Goal: Information Seeking & Learning: Compare options

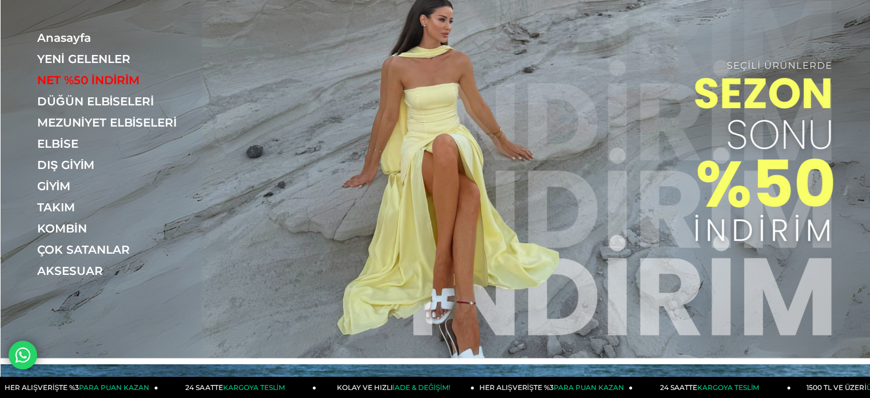
scroll to position [114, 0]
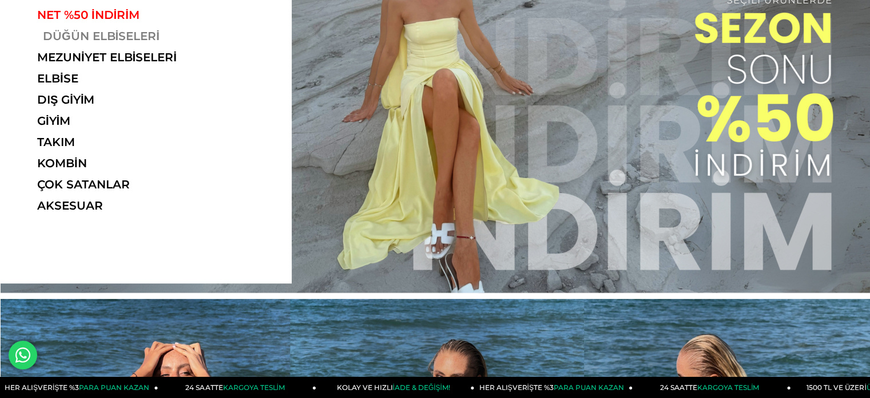
click at [140, 31] on link "DÜĞÜN ELBİSELERİ" at bounding box center [115, 36] width 157 height 14
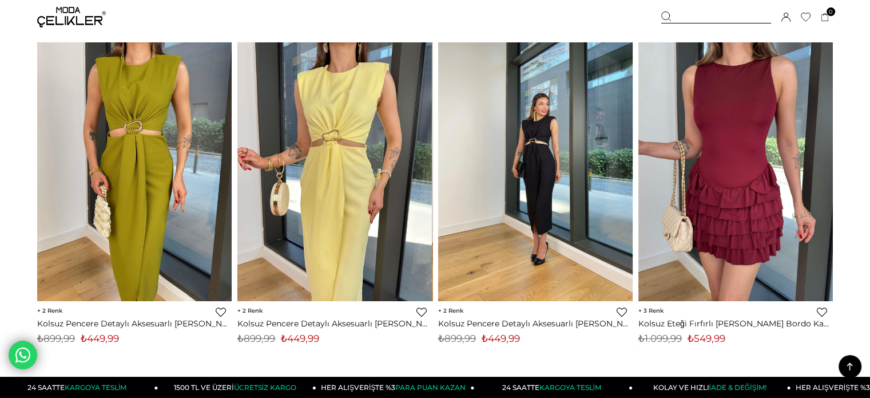
scroll to position [4005, 0]
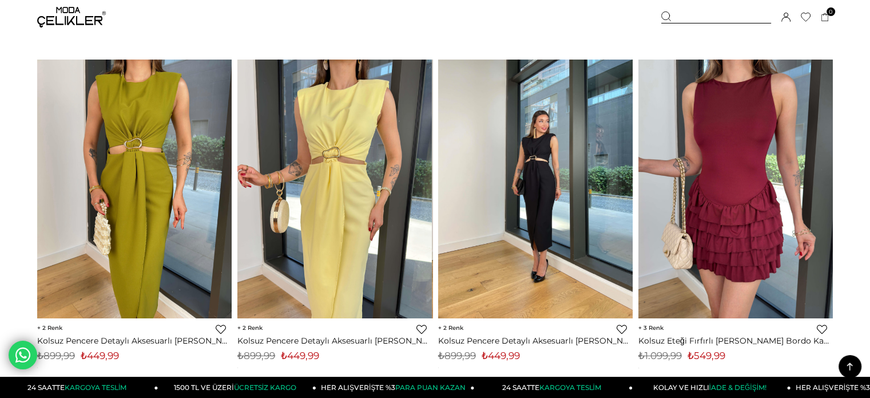
click at [560, 183] on img at bounding box center [535, 188] width 195 height 259
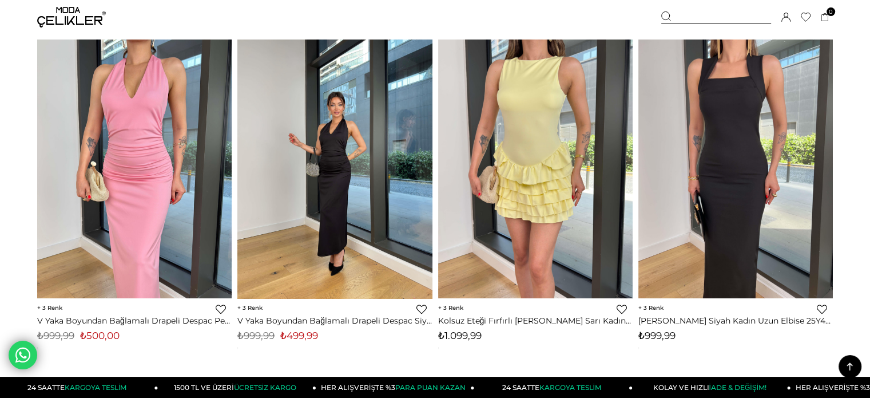
scroll to position [4751, 0]
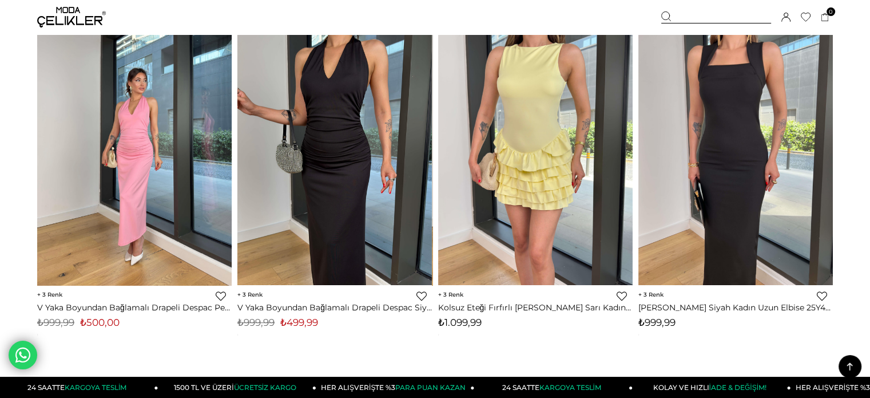
click at [112, 145] on img at bounding box center [134, 155] width 195 height 259
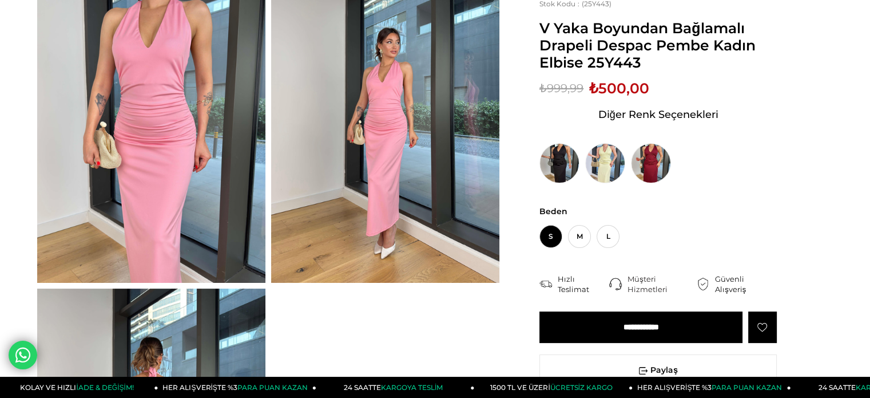
scroll to position [57, 0]
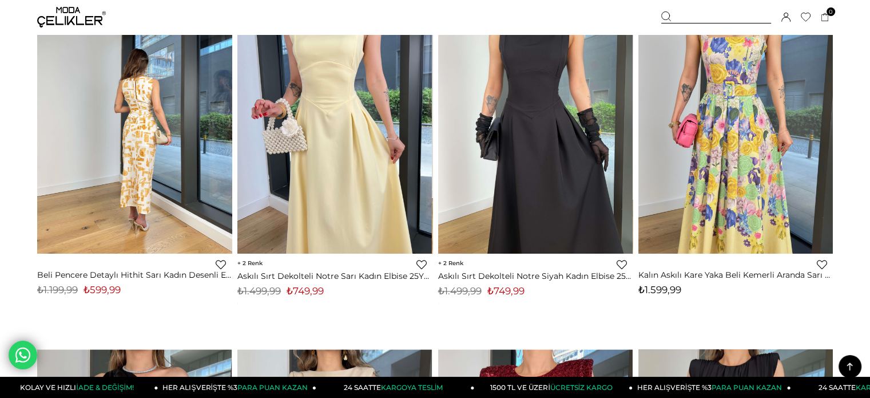
scroll to position [6150, 0]
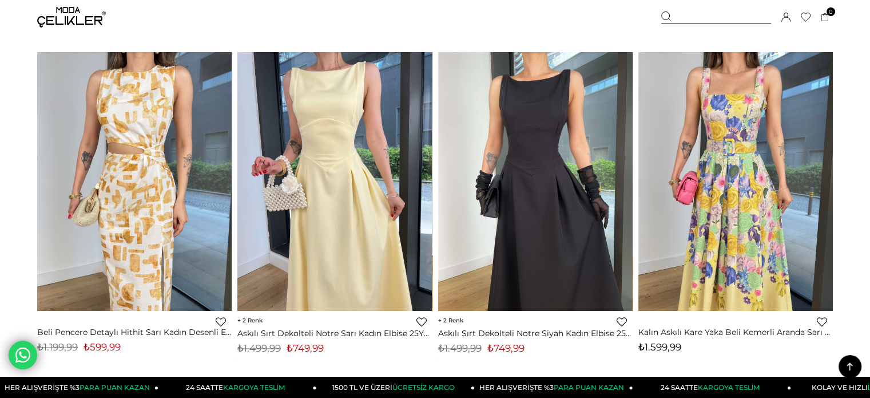
click at [221, 317] on link "Favorilere Ekle" at bounding box center [221, 321] width 10 height 10
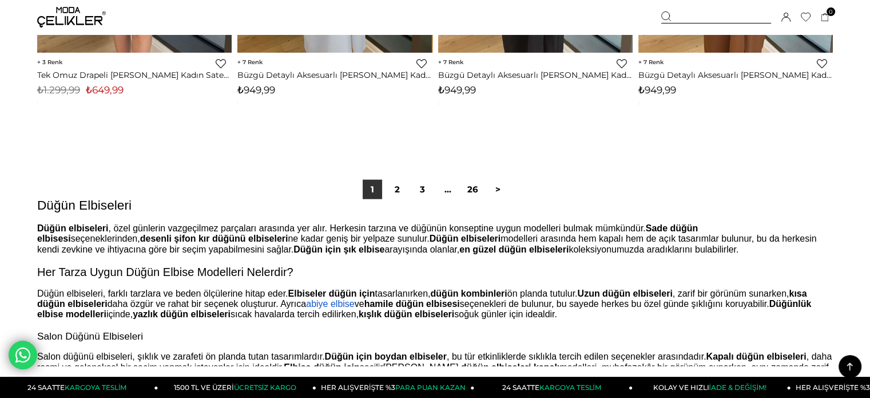
scroll to position [7123, 0]
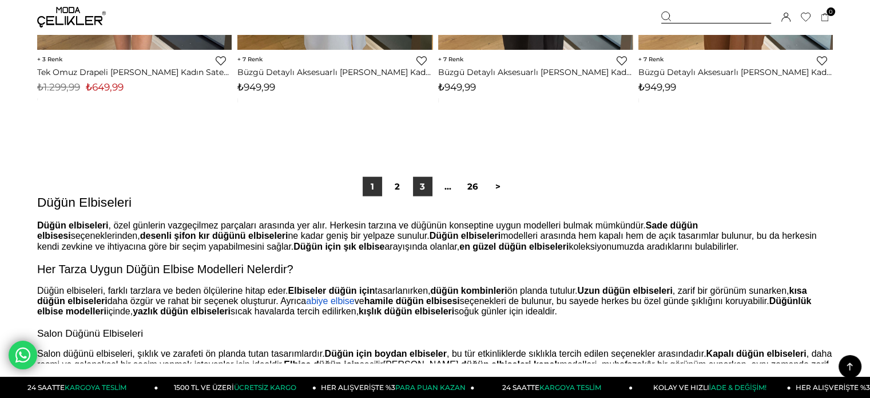
click at [417, 189] on link "3" at bounding box center [422, 186] width 19 height 19
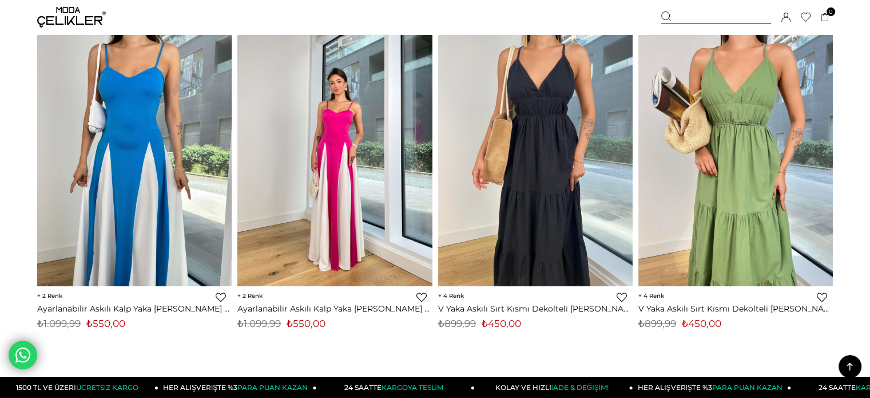
scroll to position [7038, 0]
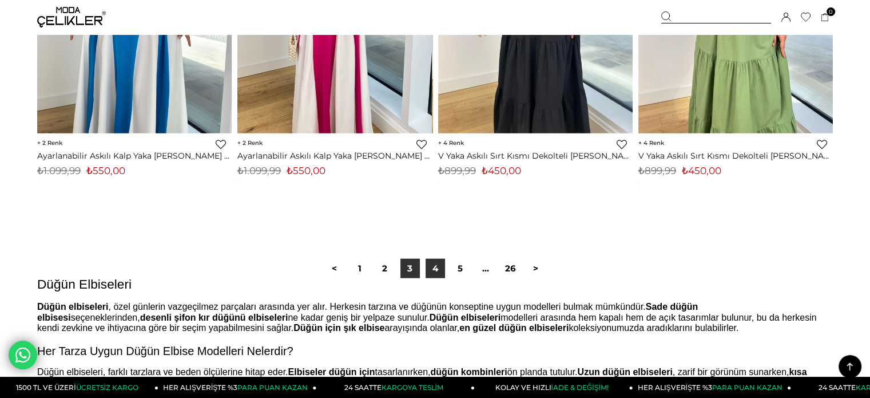
click at [430, 273] on link "4" at bounding box center [435, 268] width 19 height 19
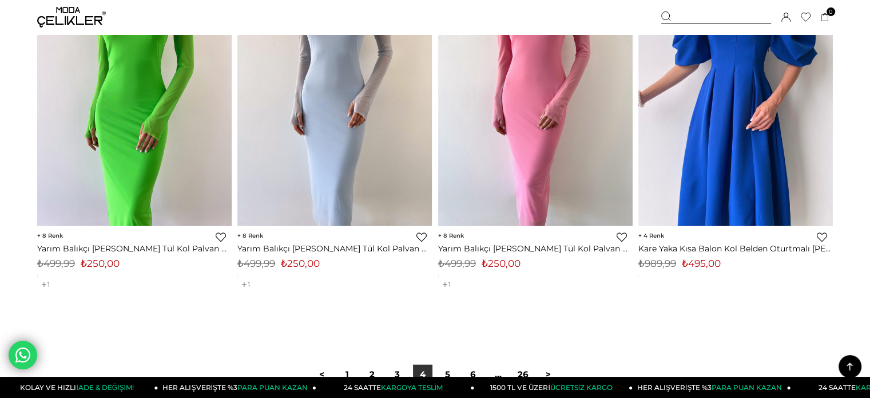
scroll to position [7152, 0]
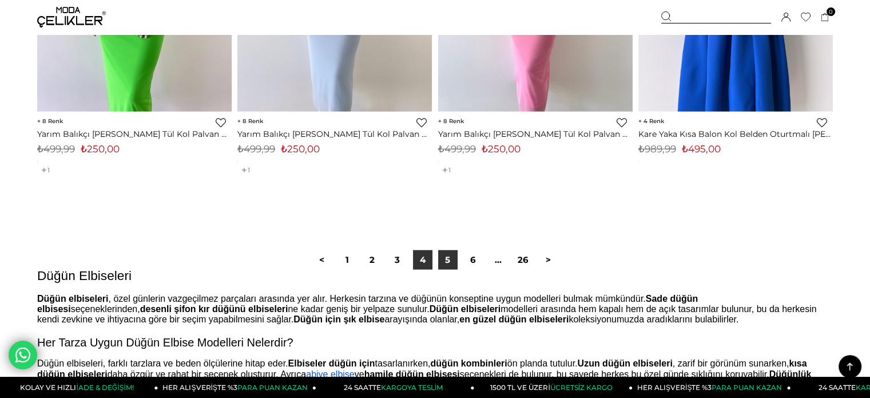
click at [454, 261] on link "5" at bounding box center [447, 259] width 19 height 19
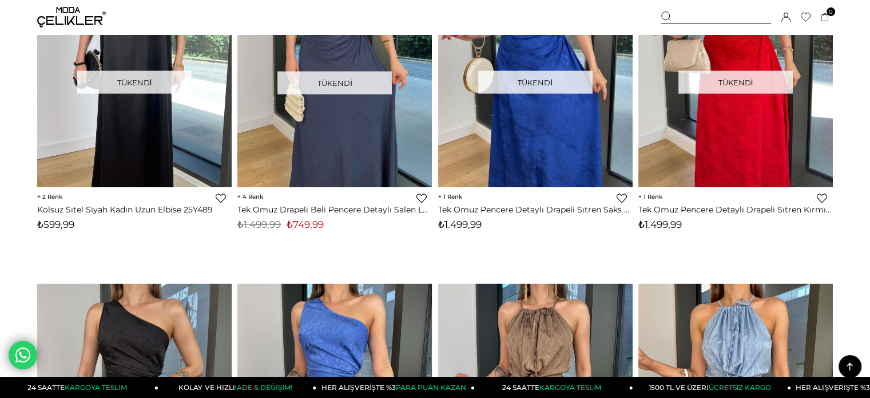
scroll to position [2403, 0]
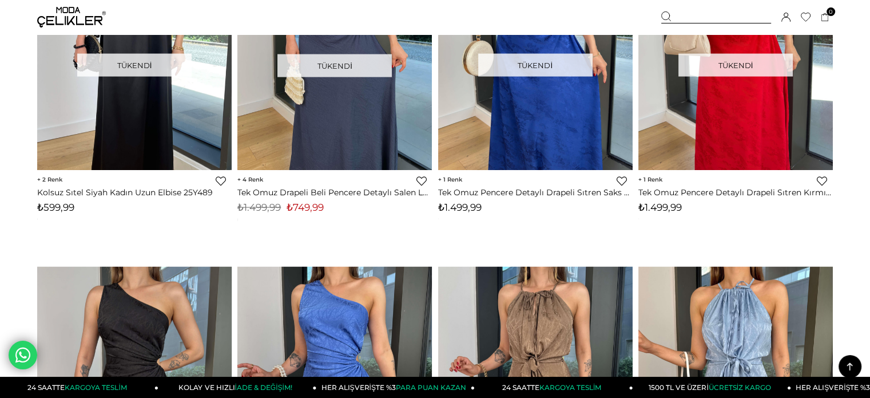
click at [76, 20] on img at bounding box center [71, 17] width 69 height 21
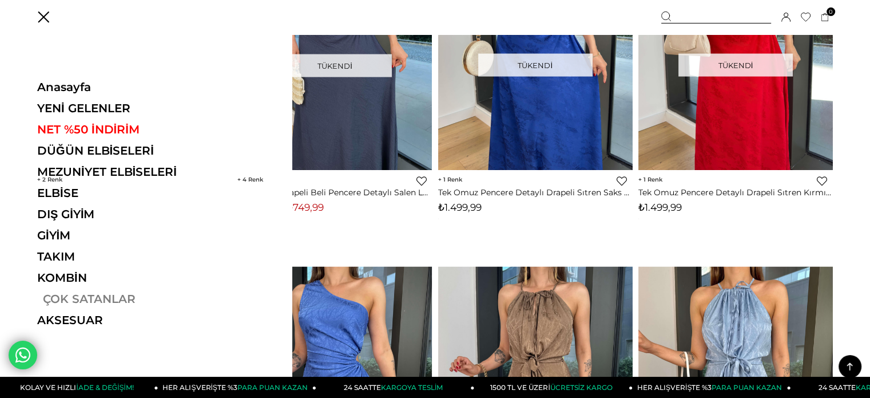
click at [66, 292] on link "ÇOK SATANLAR" at bounding box center [115, 299] width 157 height 14
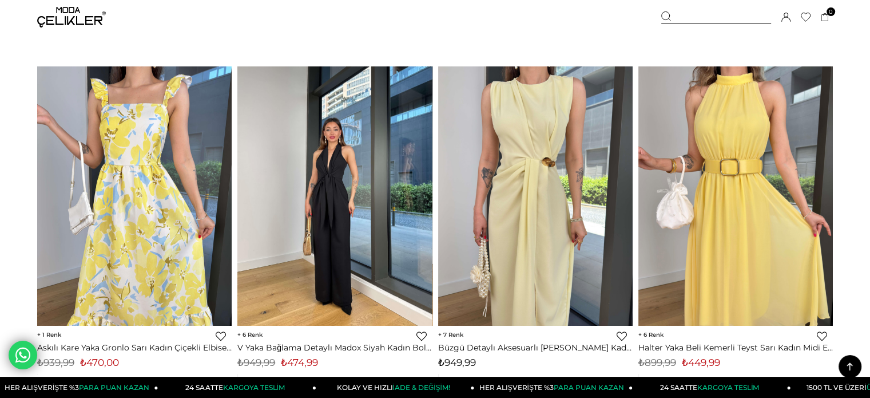
scroll to position [858, 0]
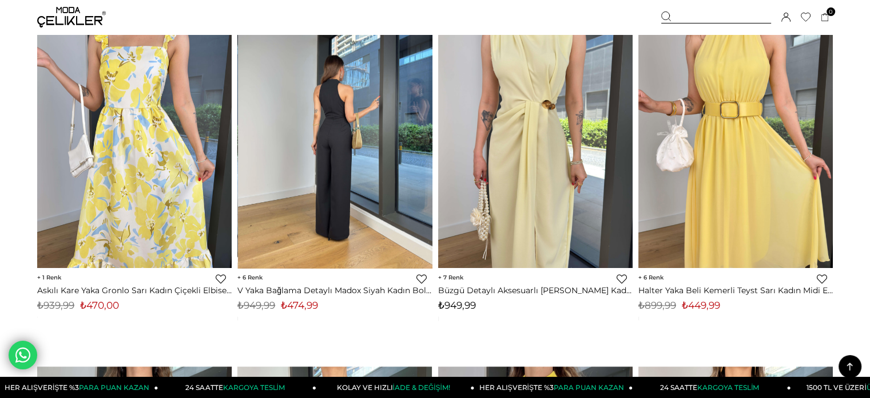
click at [371, 130] on img at bounding box center [335, 138] width 195 height 259
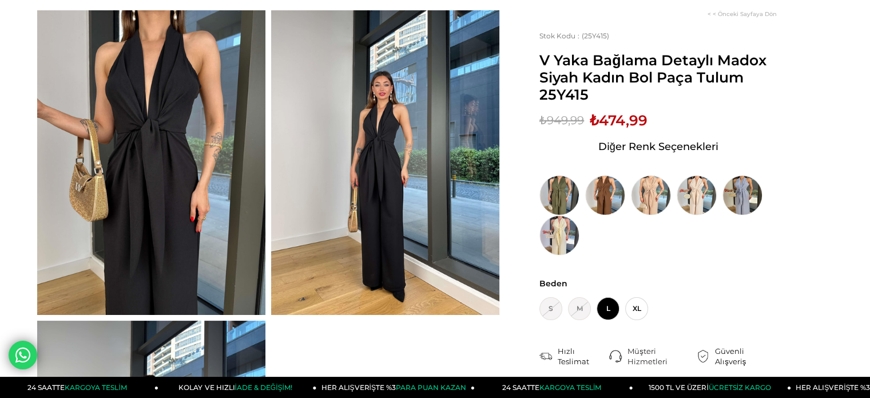
scroll to position [114, 0]
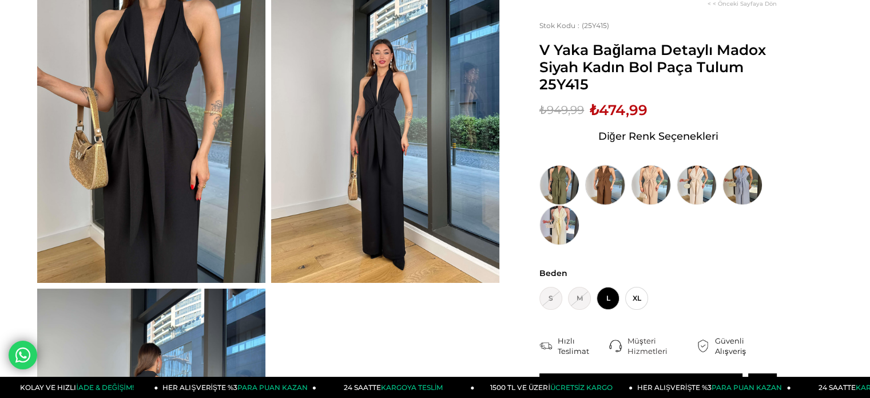
click at [597, 181] on img at bounding box center [605, 185] width 40 height 40
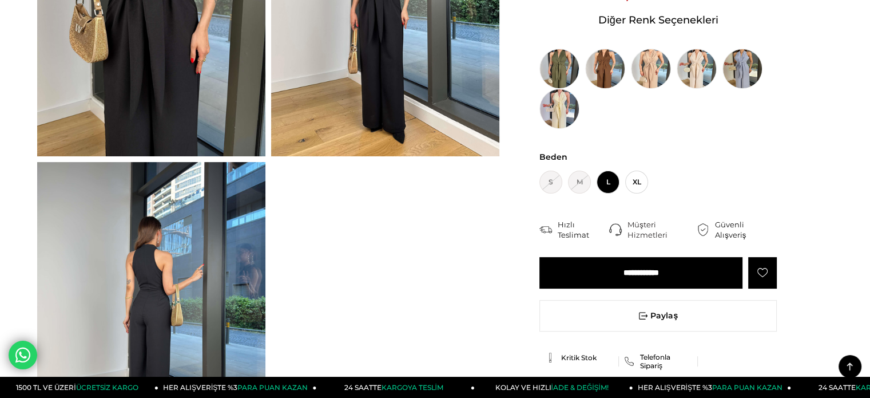
scroll to position [229, 0]
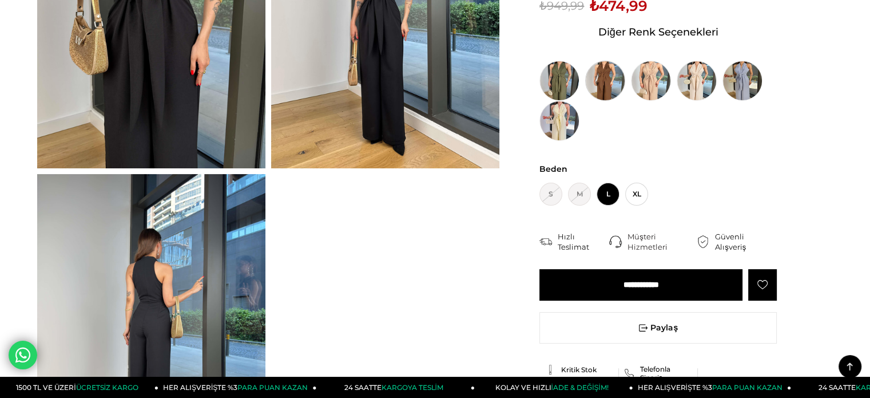
click at [611, 66] on img at bounding box center [605, 81] width 40 height 40
click at [605, 72] on img at bounding box center [605, 81] width 40 height 40
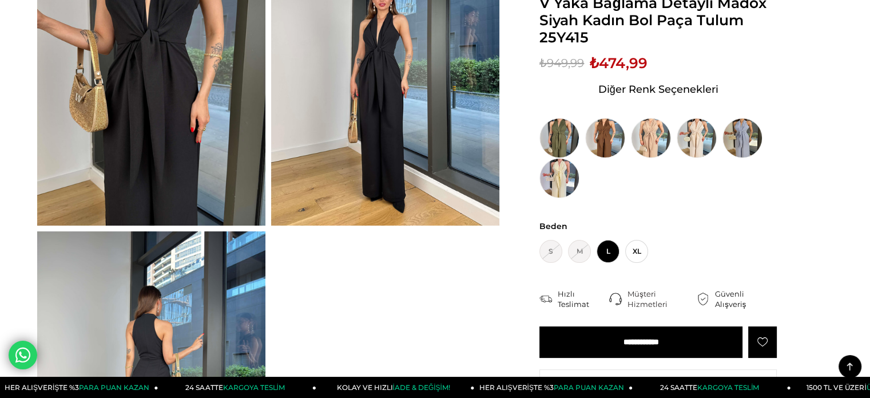
scroll to position [251, 0]
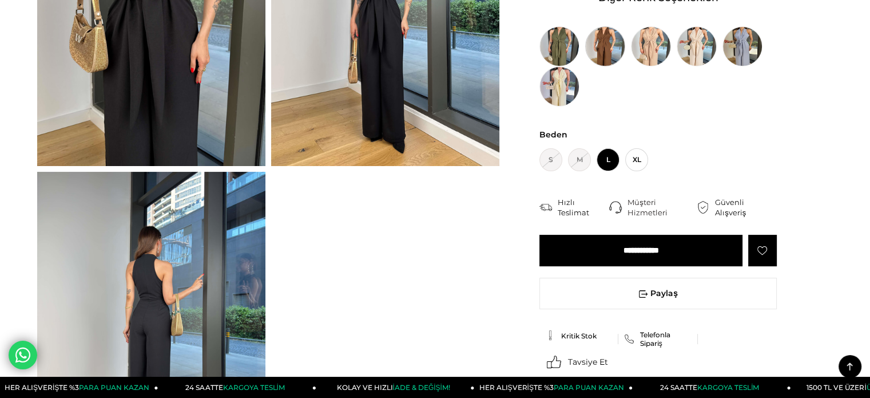
click at [609, 47] on img at bounding box center [605, 46] width 40 height 40
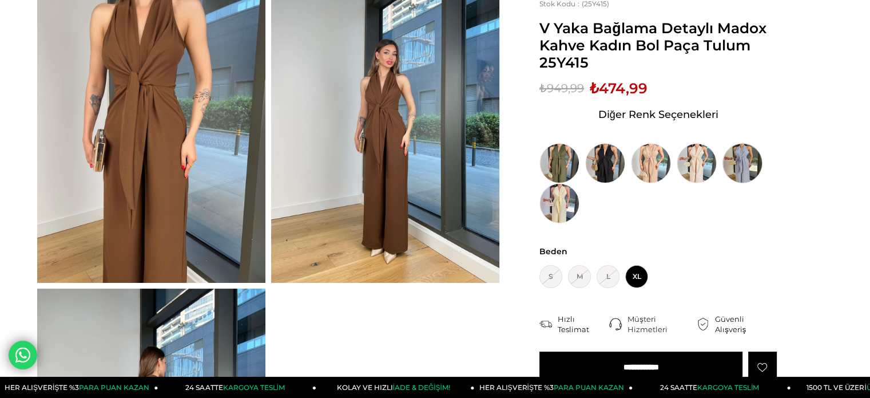
click at [747, 159] on img at bounding box center [743, 163] width 40 height 40
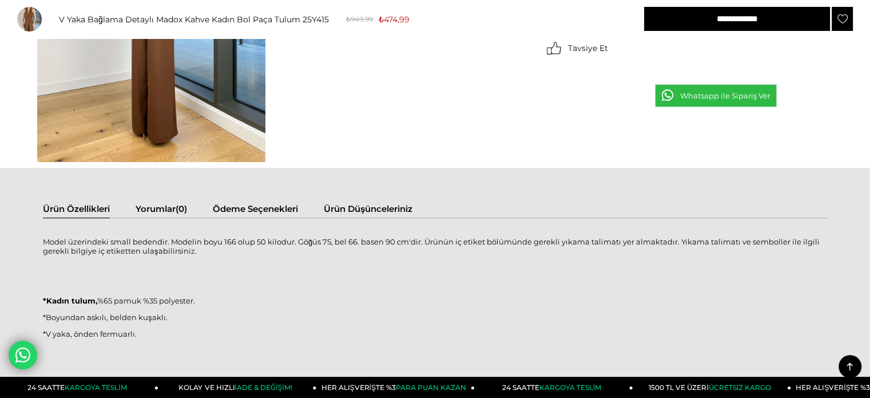
scroll to position [572, 0]
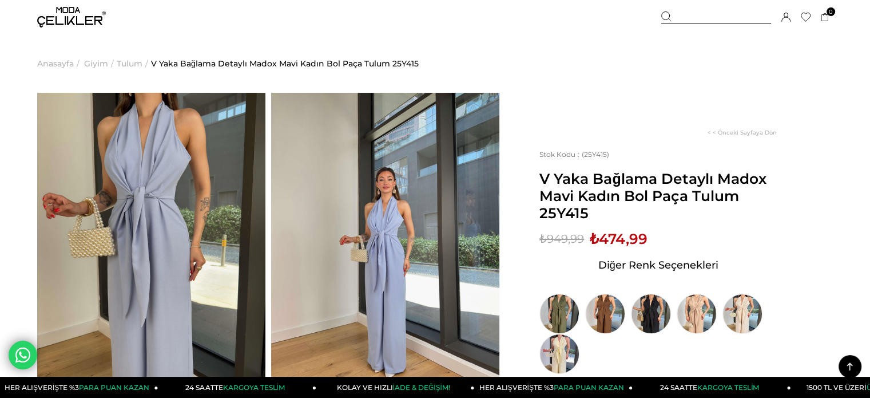
scroll to position [229, 0]
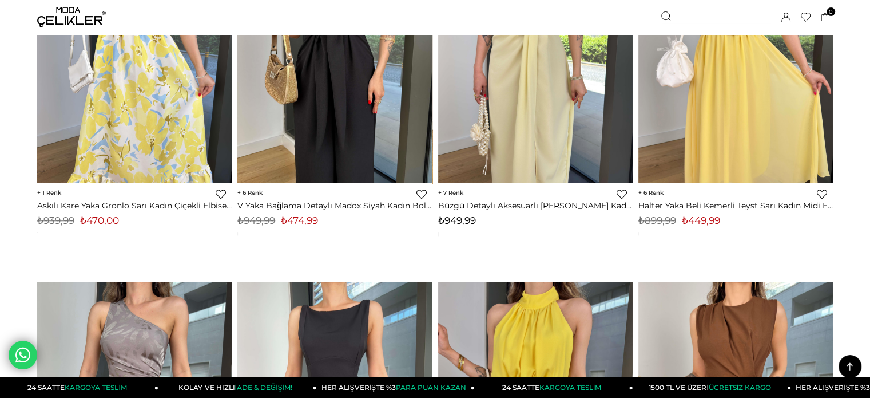
scroll to position [973, 0]
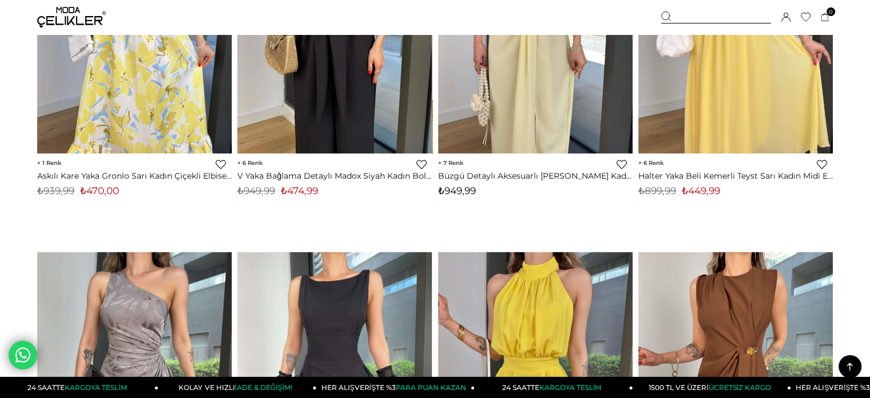
click at [66, 11] on img at bounding box center [71, 17] width 69 height 21
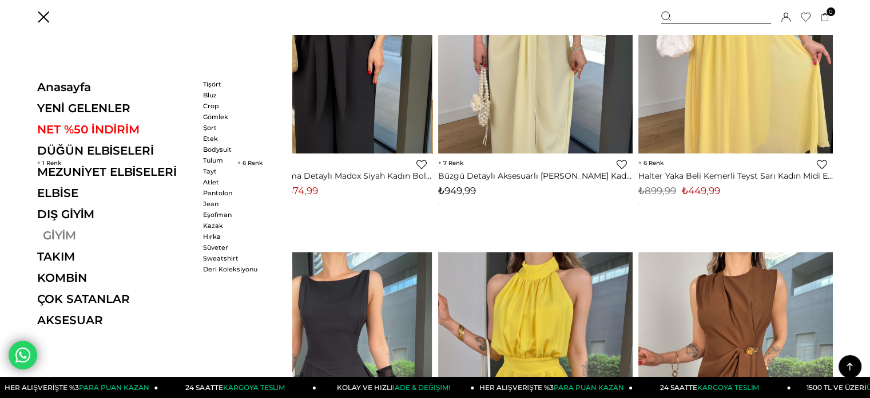
click at [66, 233] on link "GİYİM" at bounding box center [115, 235] width 157 height 14
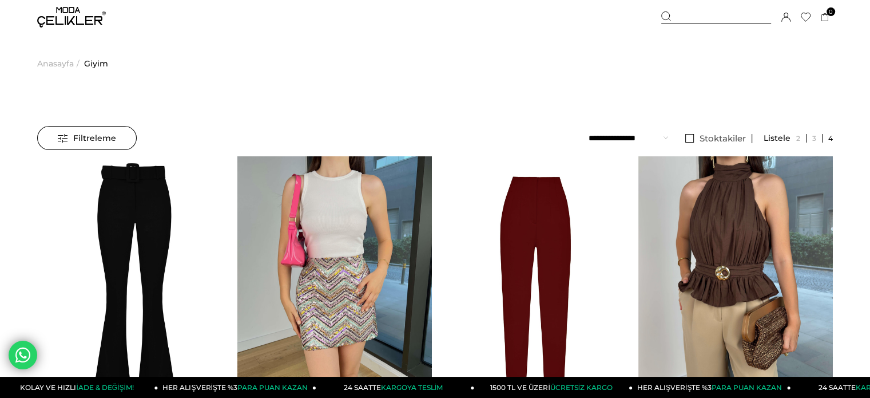
click at [66, 6] on div "Üye Girişi Üye Ol Hesabım Çıkış Yap [GEOGRAPHIC_DATA] Favorilerim Yardım" at bounding box center [71, 17] width 69 height 34
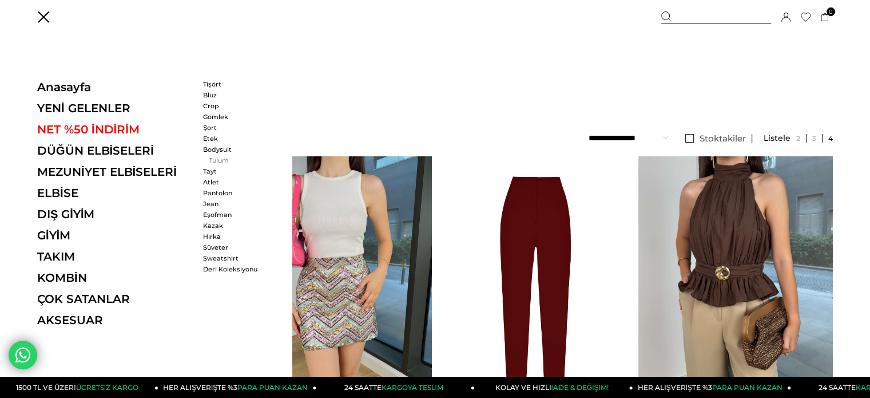
click at [212, 156] on link "Tulum" at bounding box center [236, 160] width 66 height 8
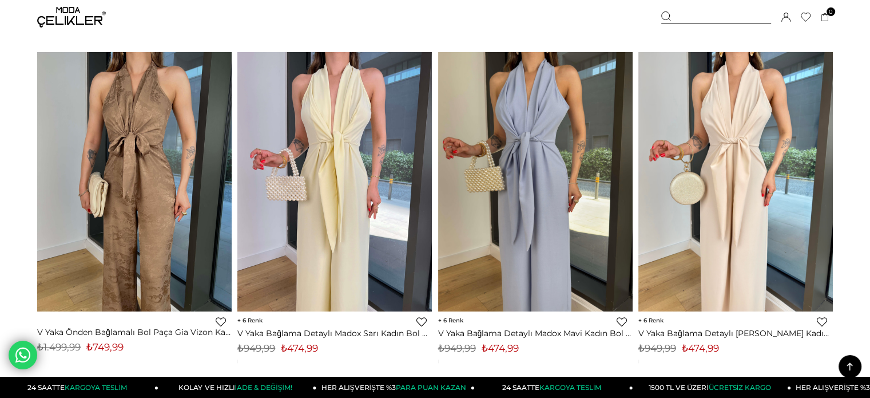
scroll to position [801, 0]
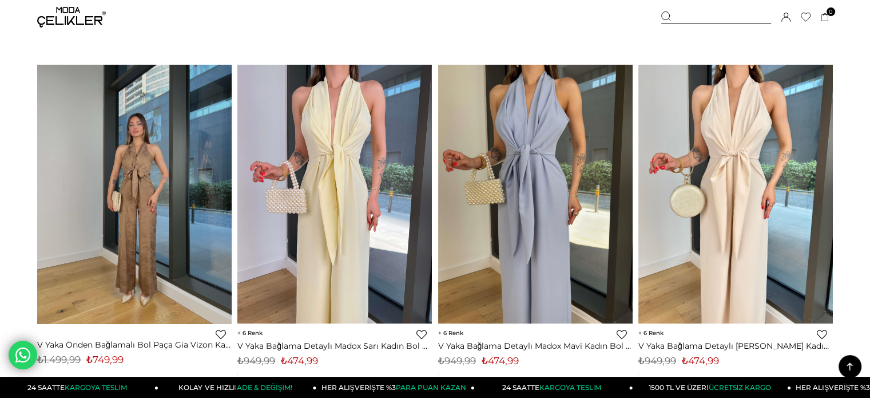
click at [138, 210] on img at bounding box center [134, 193] width 195 height 259
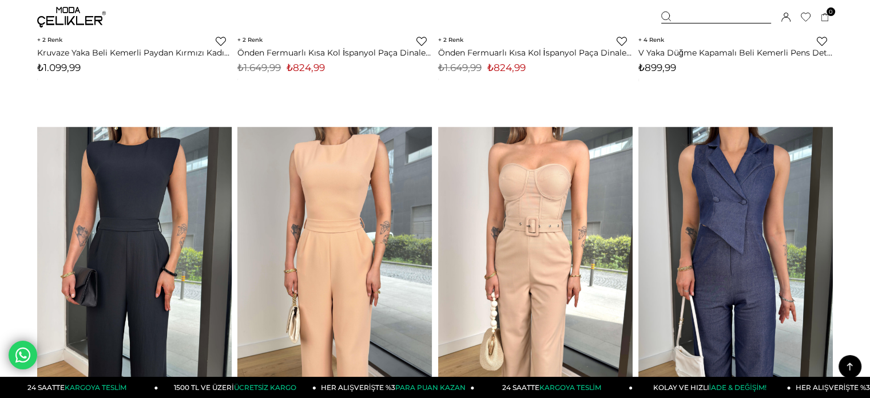
scroll to position [2578, 0]
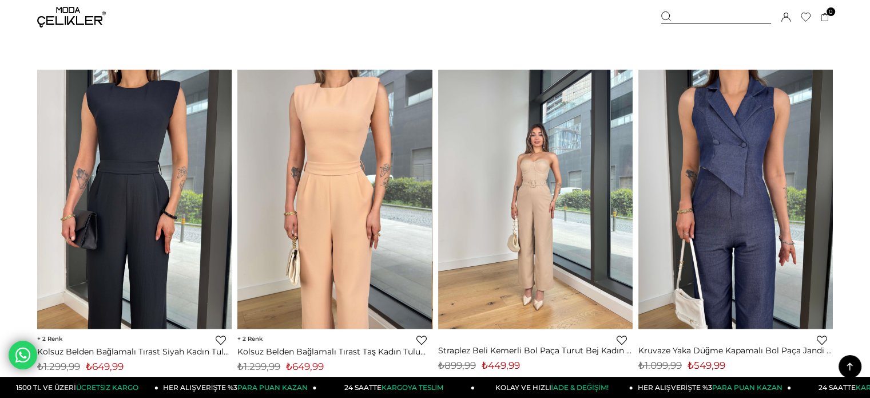
click at [568, 172] on img at bounding box center [535, 199] width 195 height 259
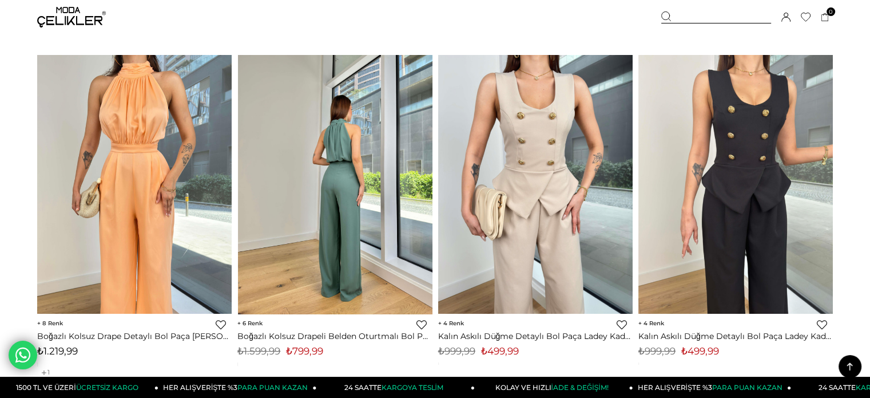
scroll to position [4307, 0]
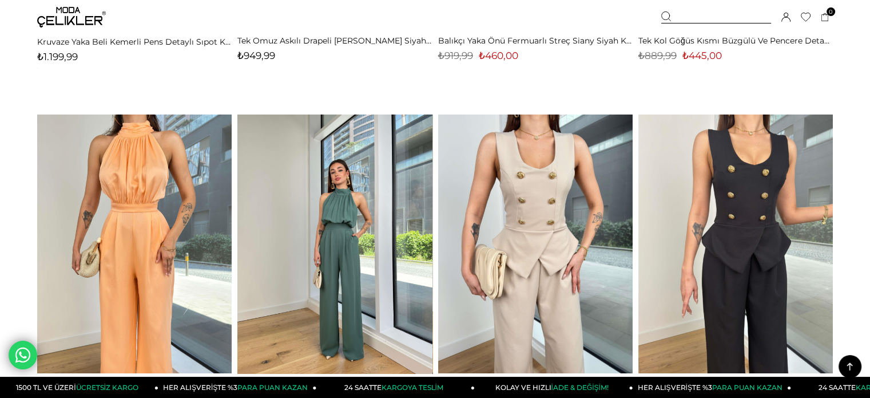
click at [360, 210] on img at bounding box center [334, 243] width 195 height 259
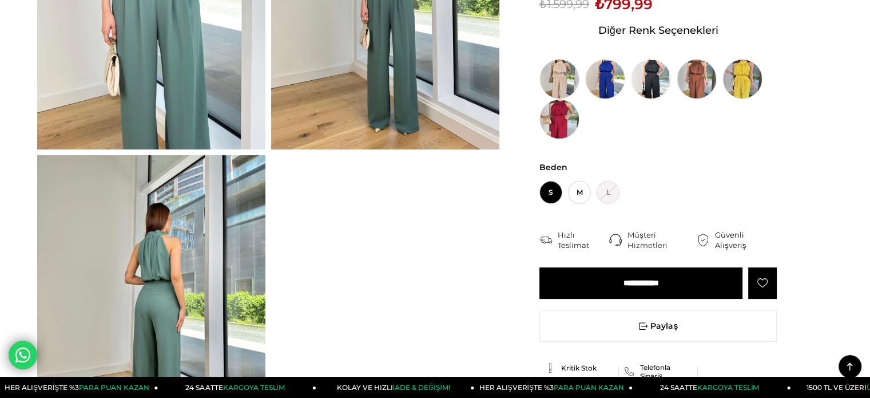
scroll to position [114, 0]
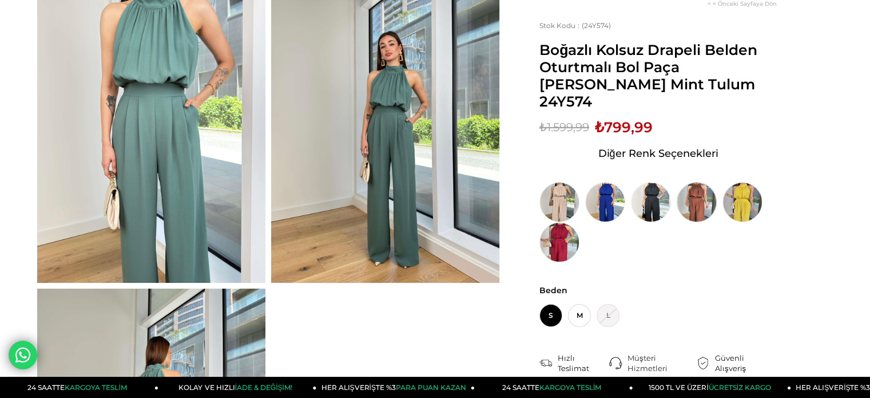
click at [687, 186] on img at bounding box center [697, 202] width 40 height 40
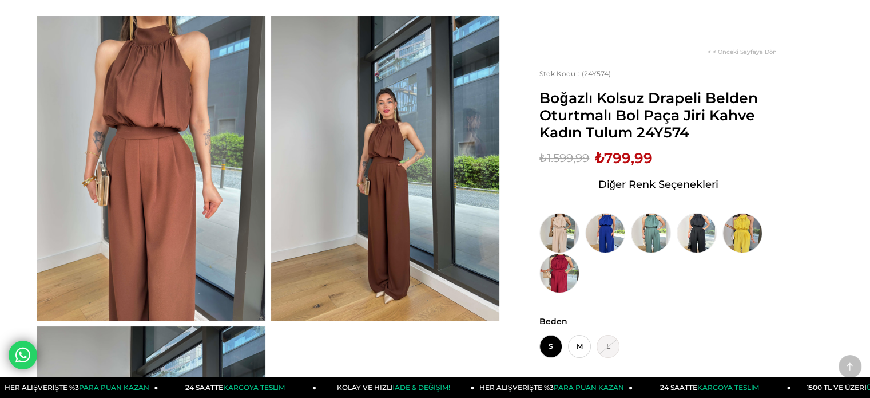
scroll to position [229, 0]
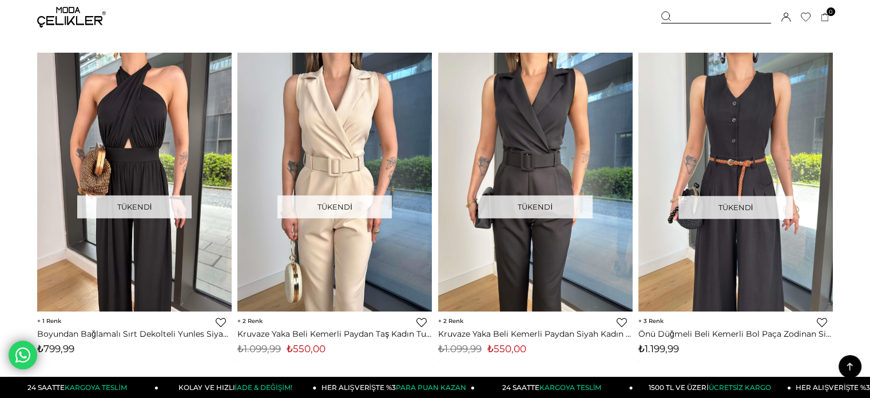
scroll to position [5451, 0]
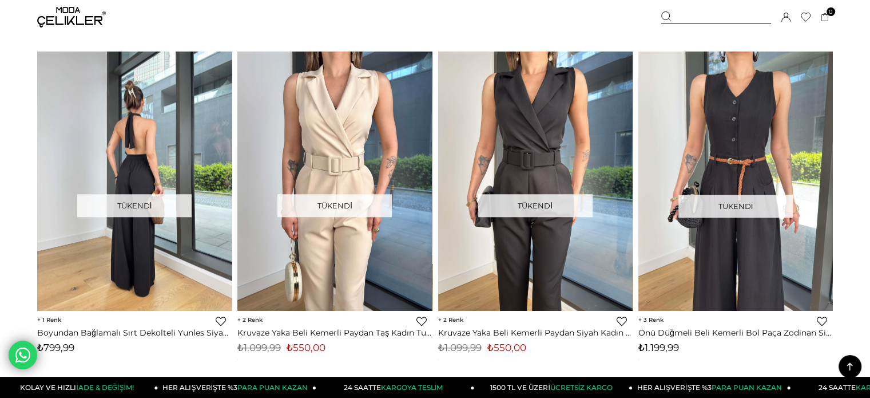
click at [169, 123] on img at bounding box center [134, 180] width 195 height 259
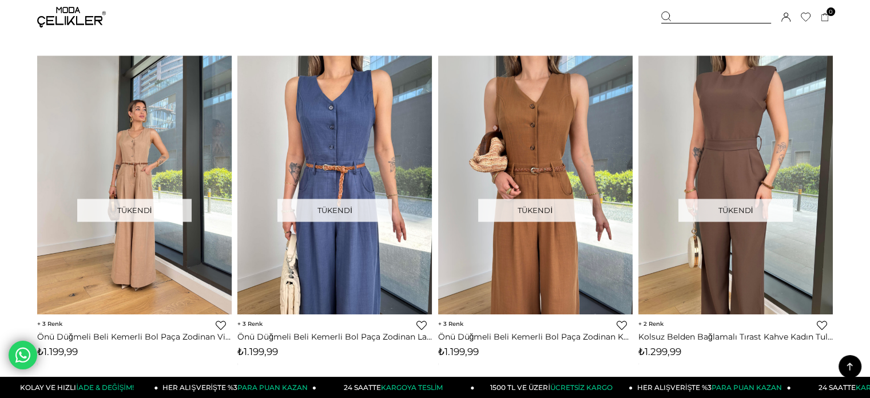
scroll to position [5795, 0]
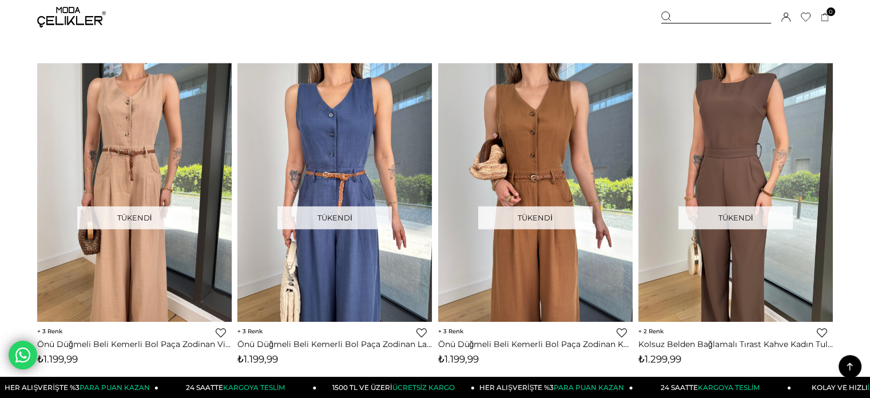
click at [77, 11] on img at bounding box center [71, 17] width 69 height 21
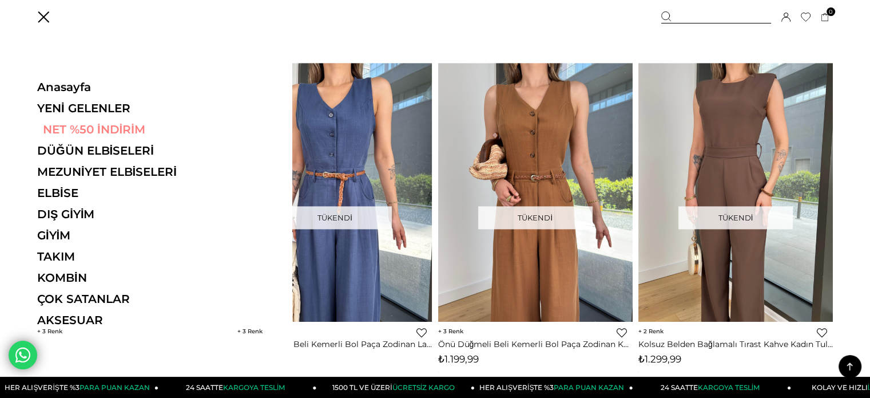
click at [80, 125] on link "NET %50 İNDİRİM" at bounding box center [115, 129] width 157 height 14
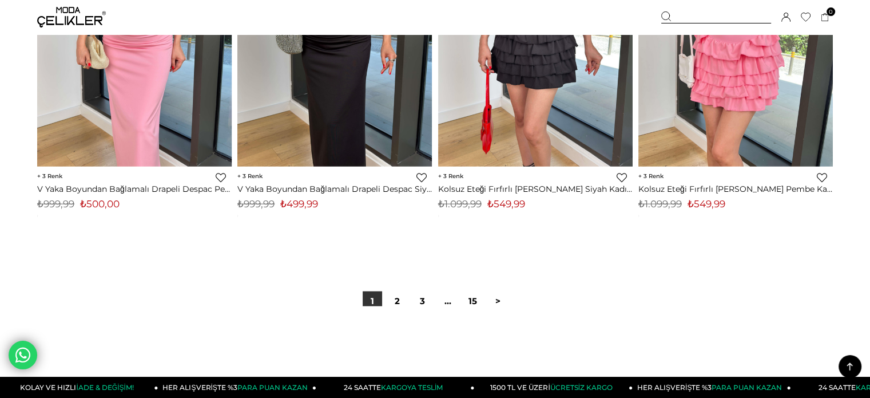
scroll to position [7152, 0]
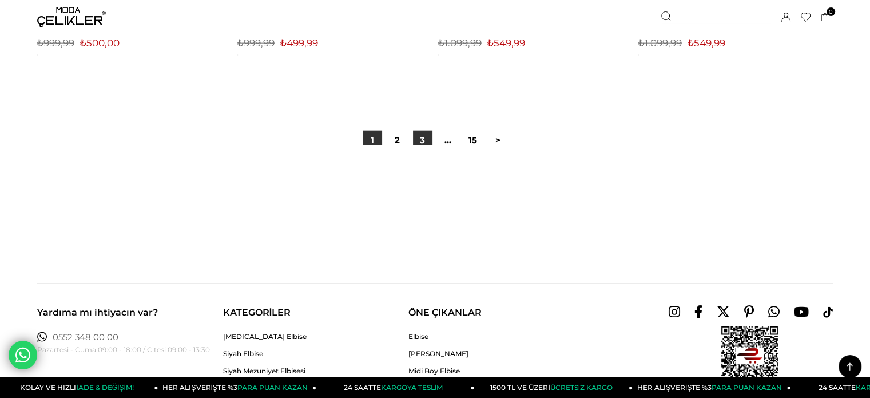
click at [428, 143] on link "3" at bounding box center [422, 139] width 19 height 19
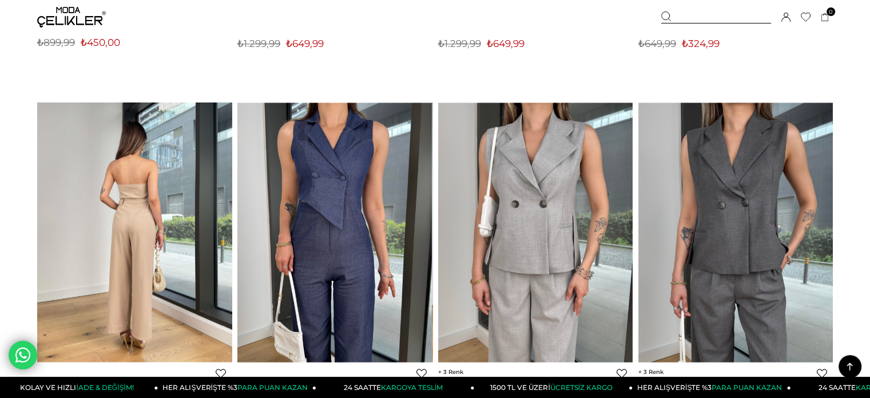
scroll to position [1888, 0]
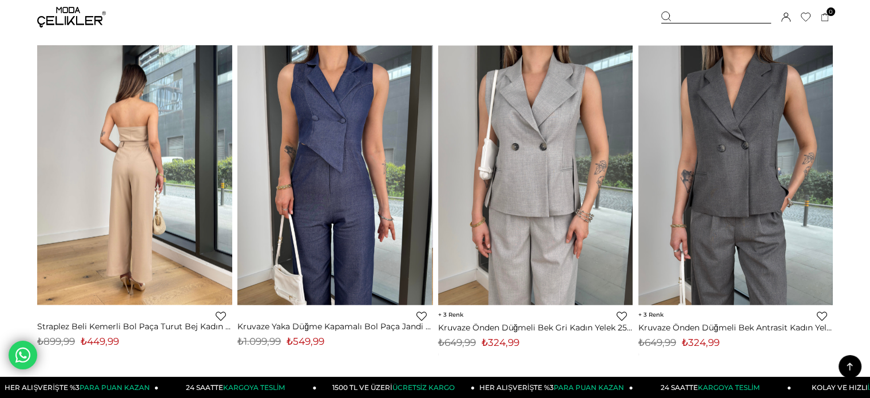
click at [195, 180] on img at bounding box center [134, 174] width 195 height 259
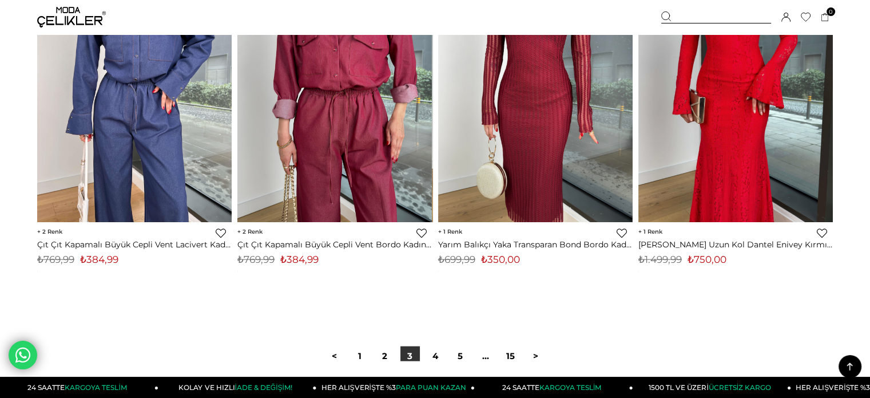
scroll to position [6966, 0]
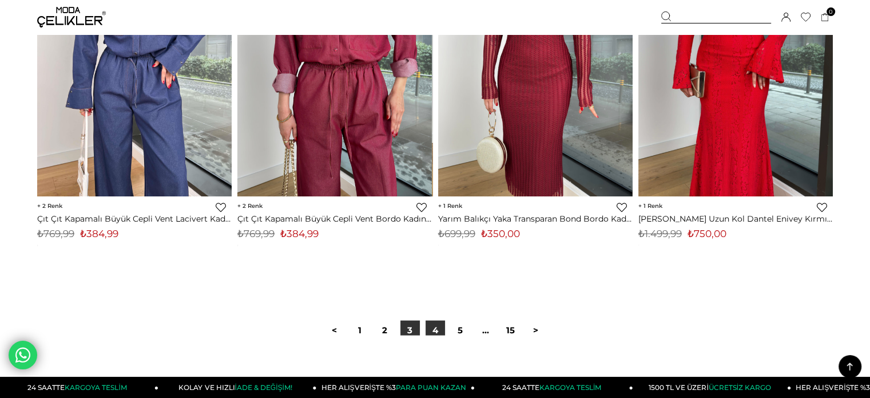
click at [437, 327] on link "4" at bounding box center [435, 329] width 19 height 19
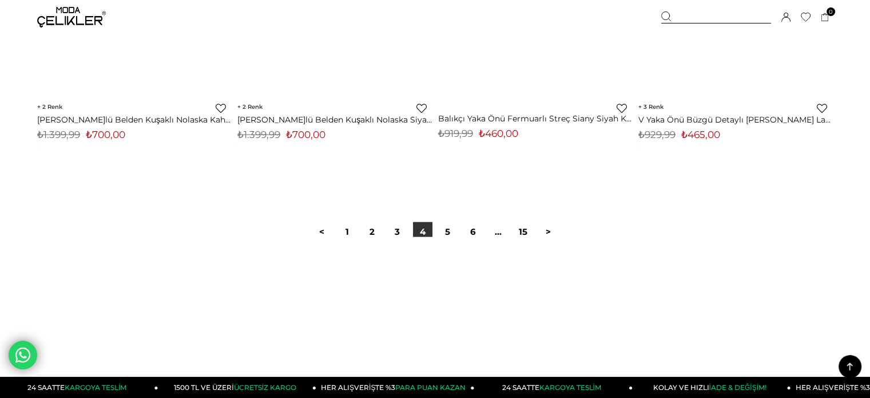
scroll to position [7152, 0]
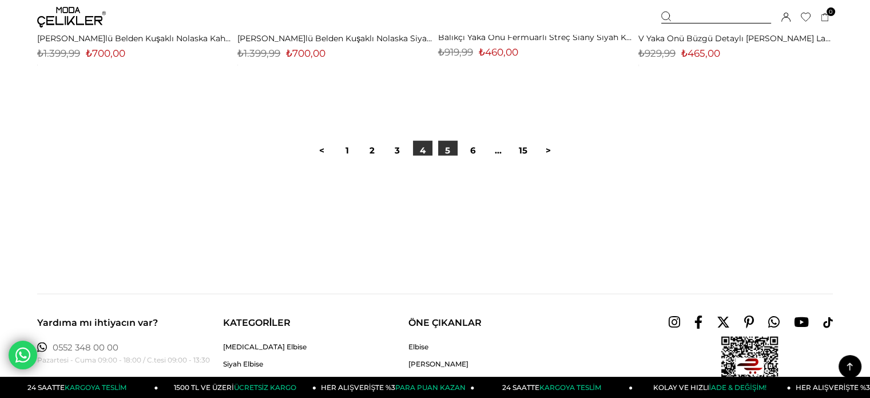
click at [445, 154] on link "5" at bounding box center [447, 150] width 19 height 19
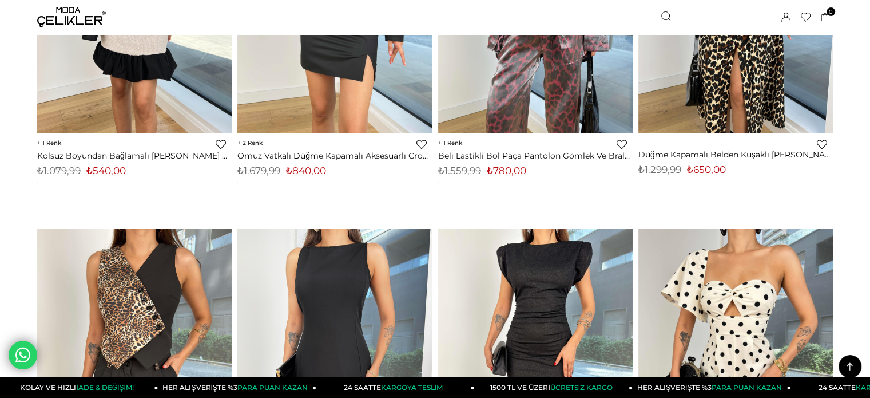
scroll to position [4005, 0]
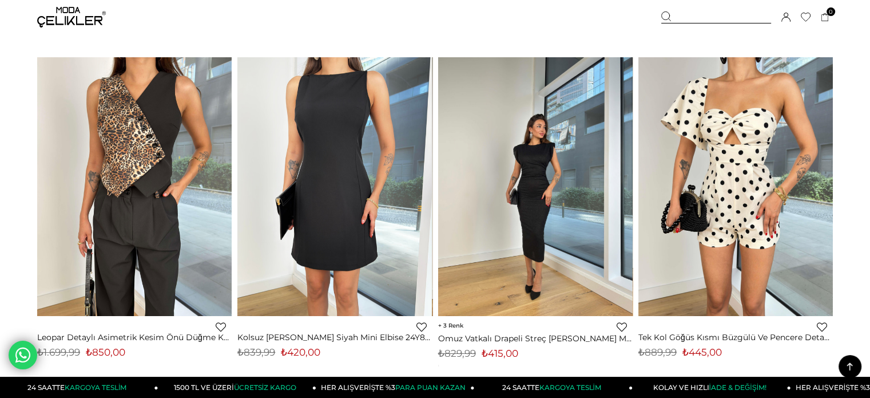
click at [560, 163] on img at bounding box center [535, 186] width 195 height 259
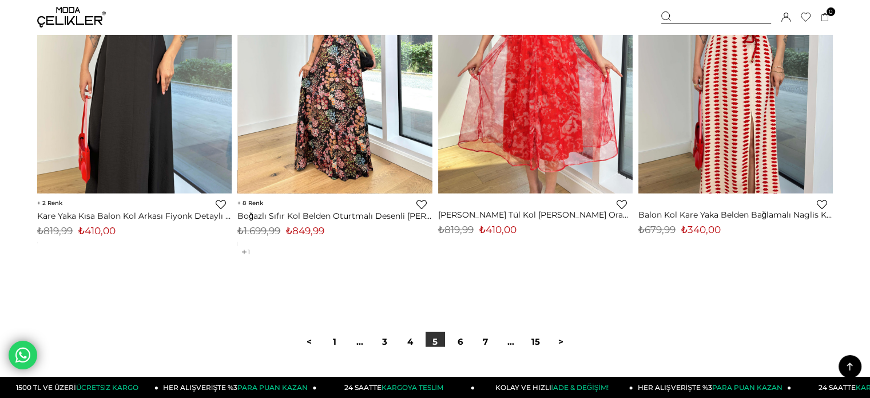
scroll to position [7150, 0]
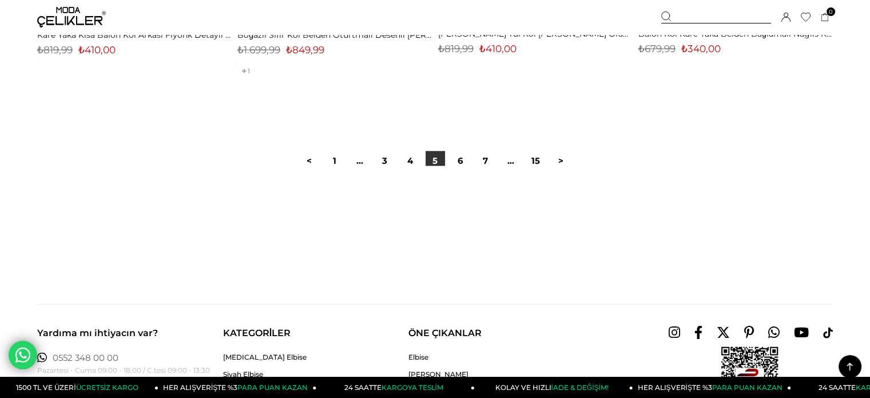
click at [456, 167] on div at bounding box center [435, 202] width 796 height 73
click at [459, 158] on link "6" at bounding box center [460, 160] width 19 height 19
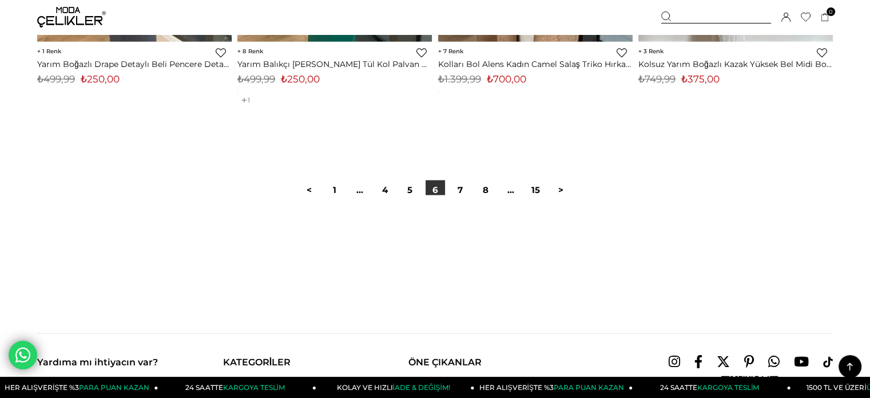
scroll to position [7152, 0]
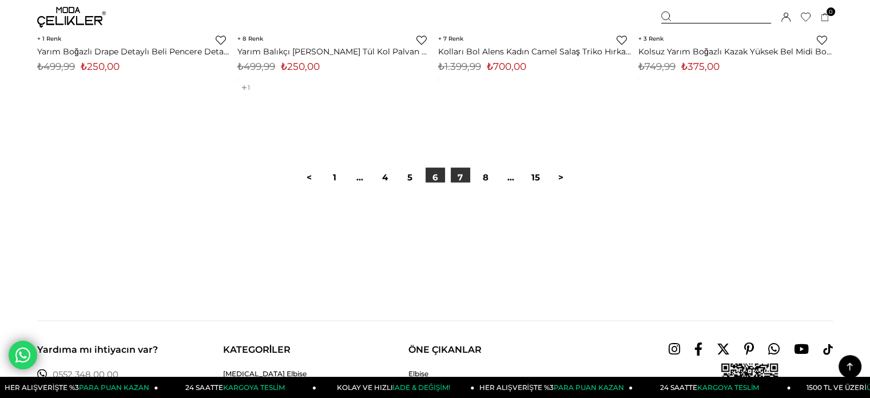
click at [454, 177] on link "7" at bounding box center [460, 177] width 19 height 19
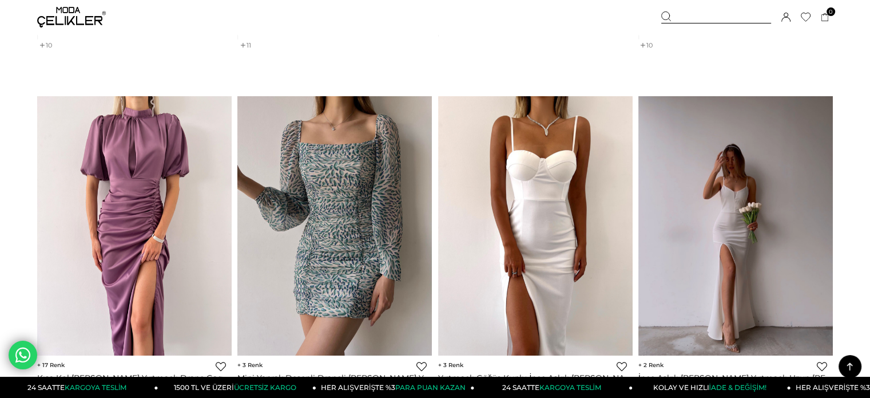
scroll to position [2289, 0]
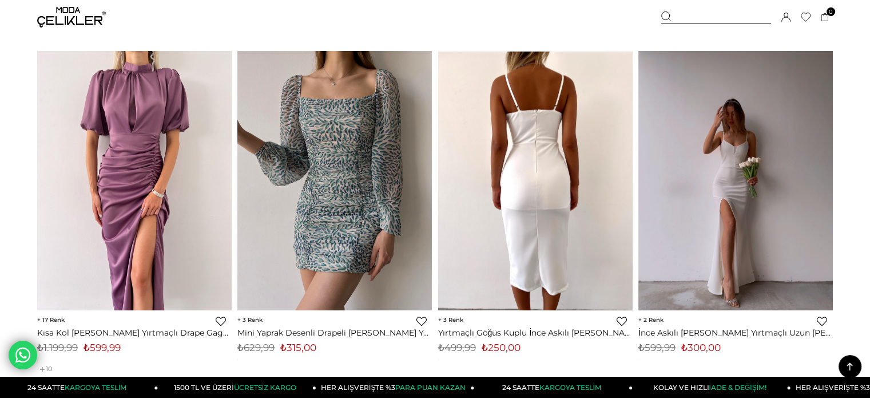
click at [612, 172] on img at bounding box center [535, 180] width 195 height 259
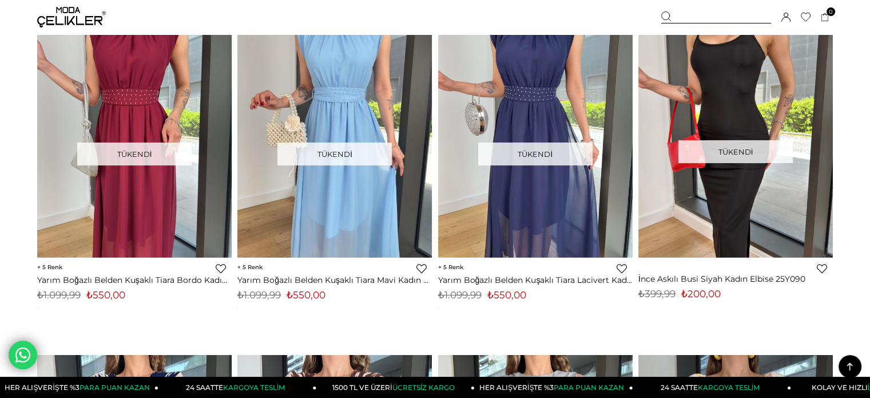
scroll to position [3662, 0]
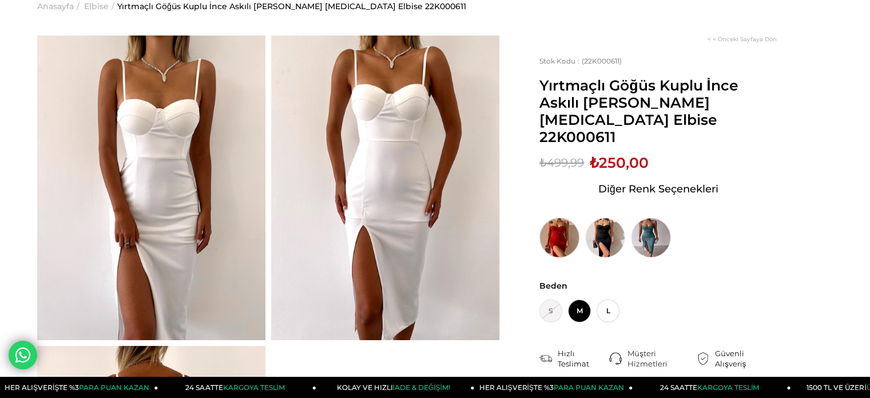
click at [563, 217] on img at bounding box center [560, 237] width 40 height 40
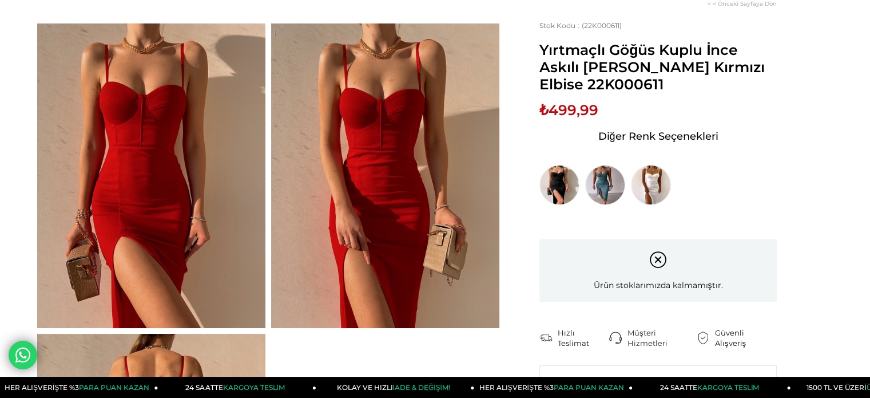
scroll to position [57, 0]
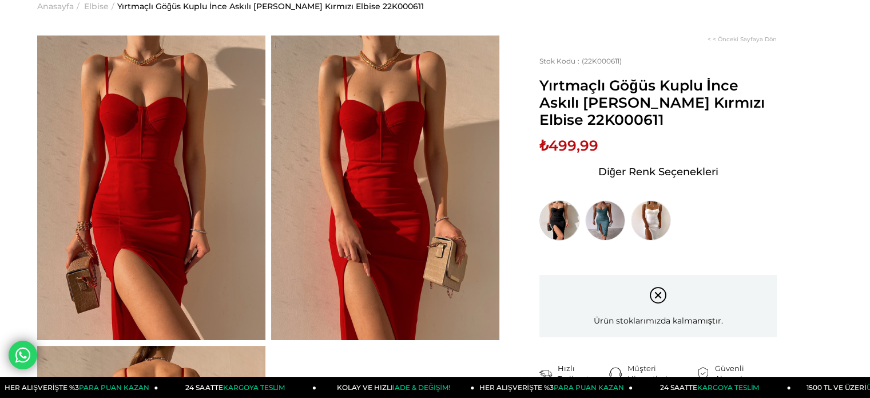
click at [561, 220] on img at bounding box center [560, 220] width 40 height 40
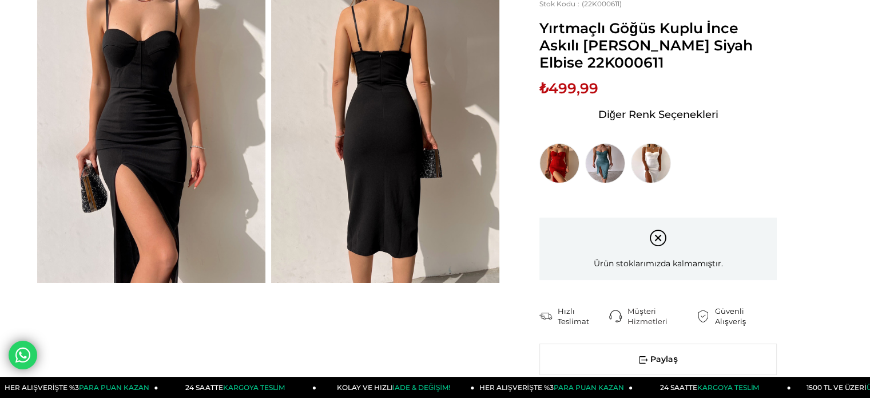
scroll to position [57, 0]
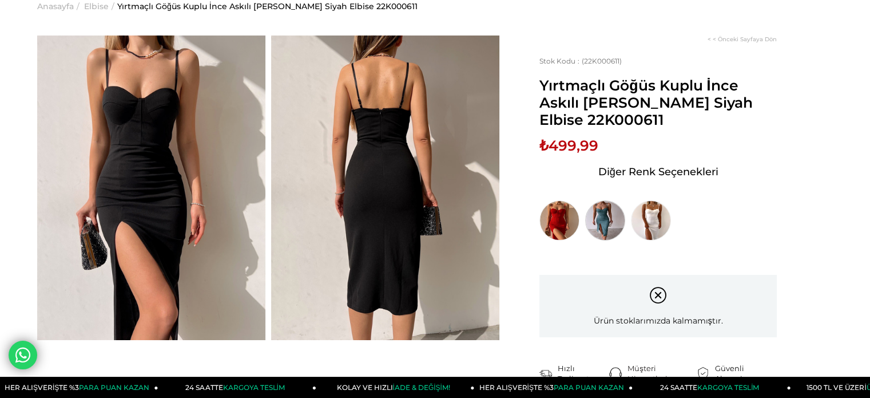
click at [607, 221] on img at bounding box center [605, 220] width 40 height 40
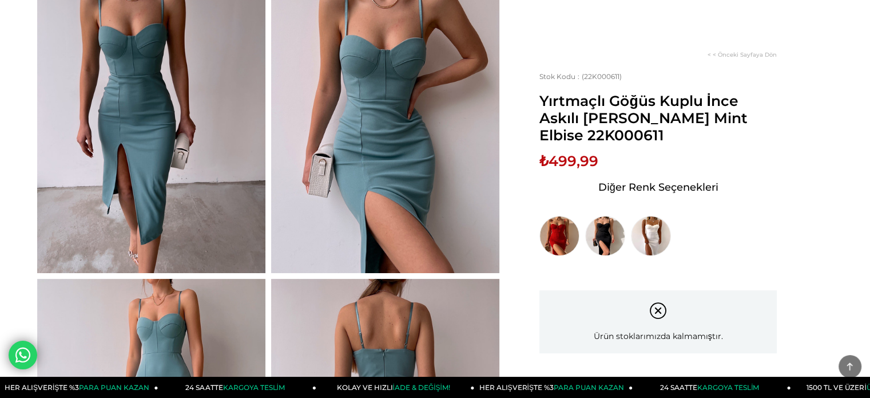
scroll to position [229, 0]
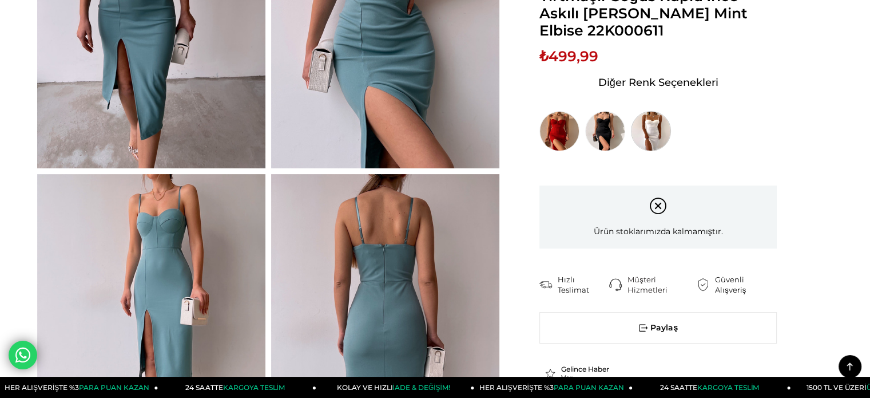
click at [647, 134] on img at bounding box center [651, 131] width 40 height 40
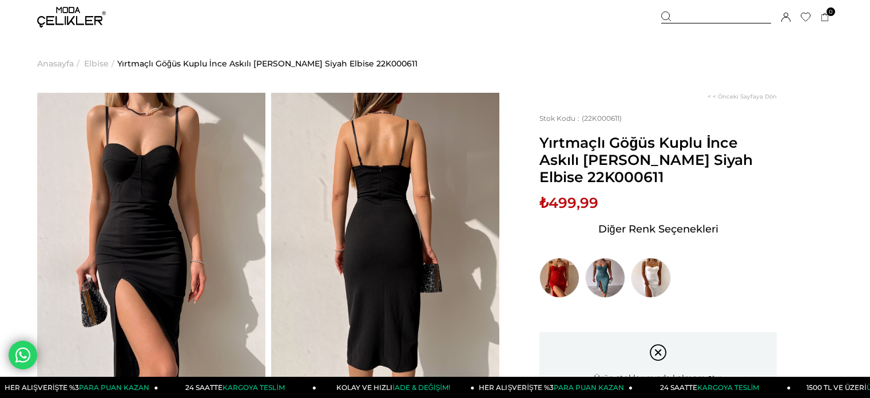
scroll to position [33, 0]
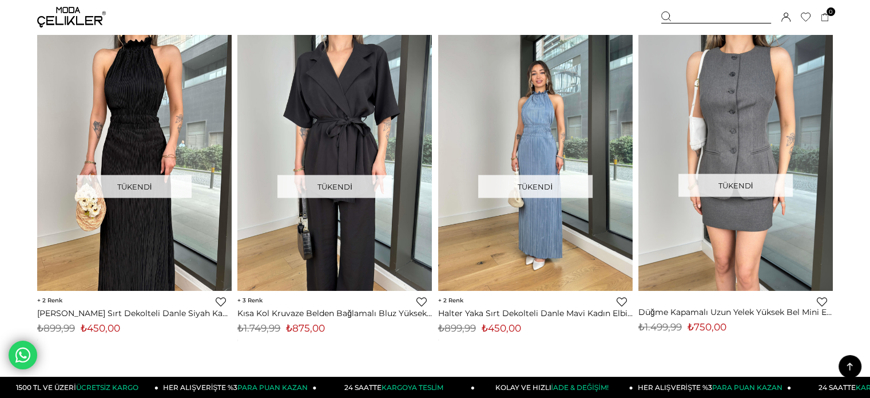
scroll to position [6917, 0]
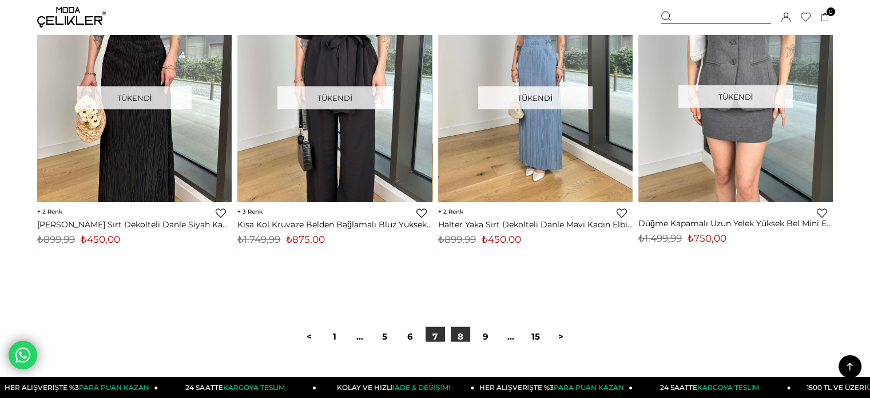
click at [457, 337] on link "8" at bounding box center [460, 336] width 19 height 19
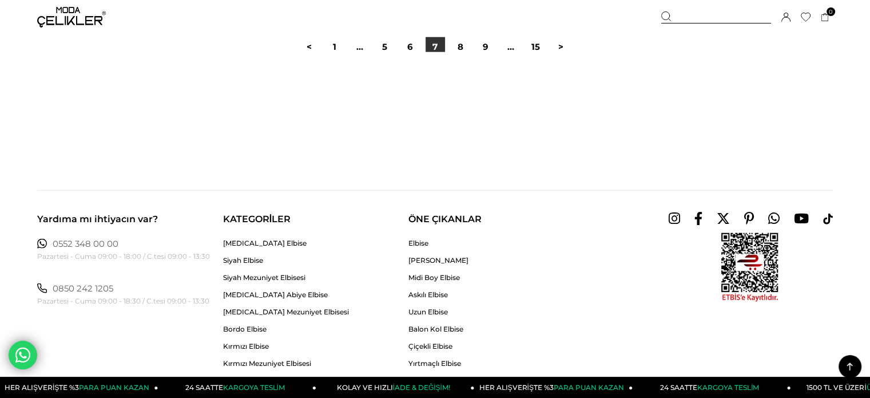
scroll to position [7324, 0]
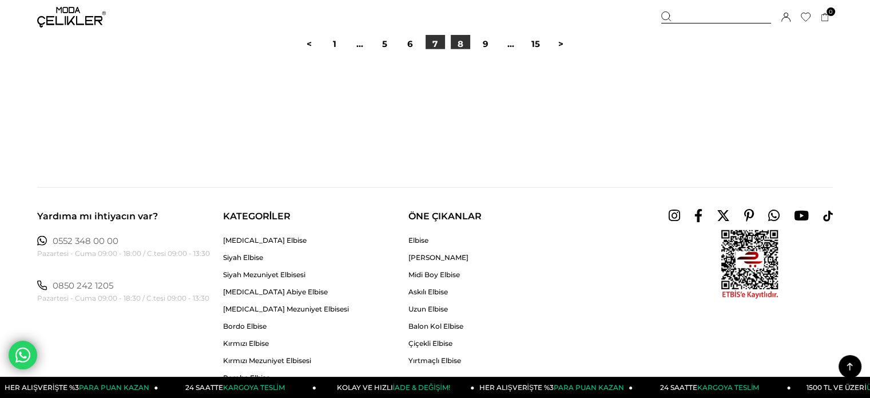
click at [459, 46] on link "8" at bounding box center [460, 43] width 19 height 19
click at [468, 47] on link "8" at bounding box center [460, 43] width 19 height 19
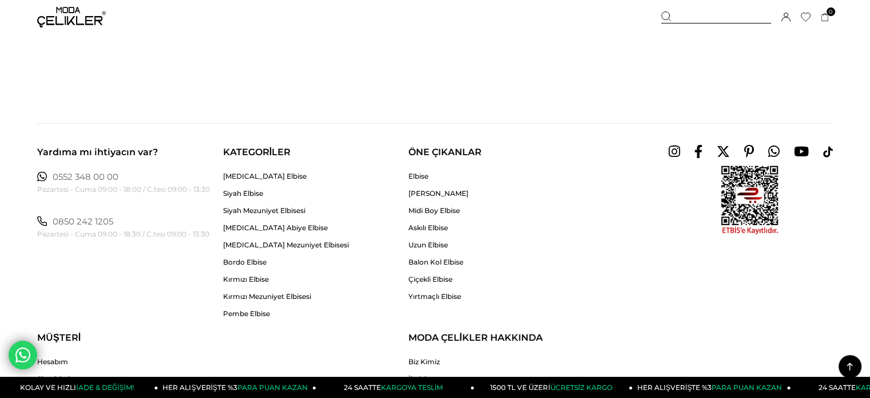
scroll to position [7267, 0]
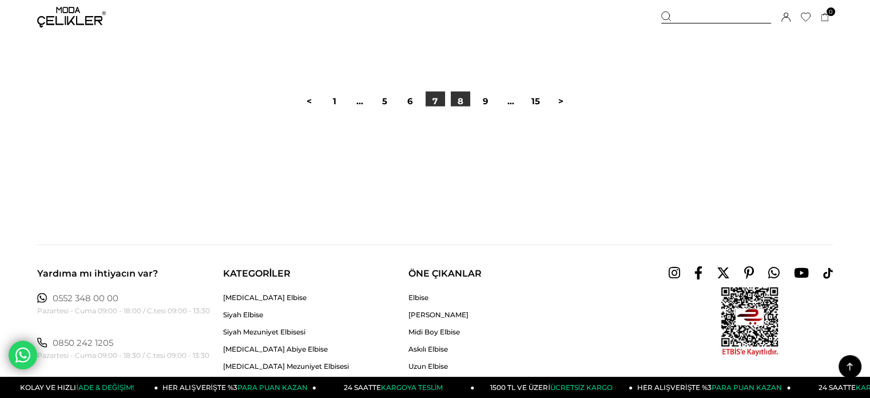
click at [466, 96] on link "8" at bounding box center [460, 101] width 19 height 19
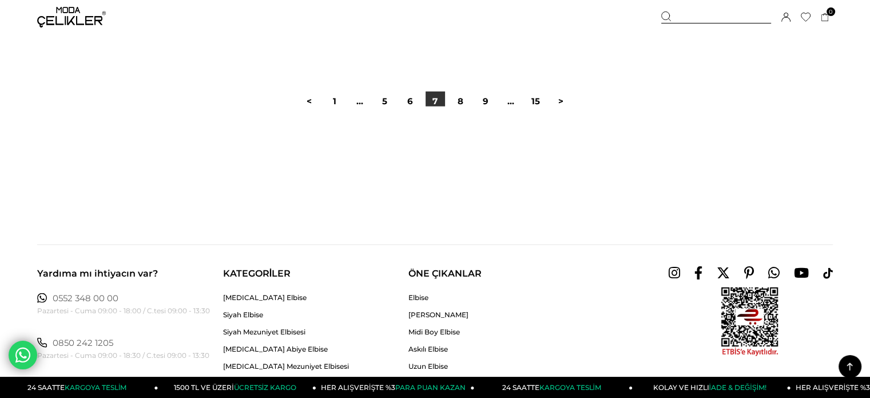
click at [460, 89] on div "< 1 ... 5 6 7 8 9 ... 15 >" at bounding box center [435, 101] width 796 height 77
click at [454, 99] on link "8" at bounding box center [460, 101] width 19 height 19
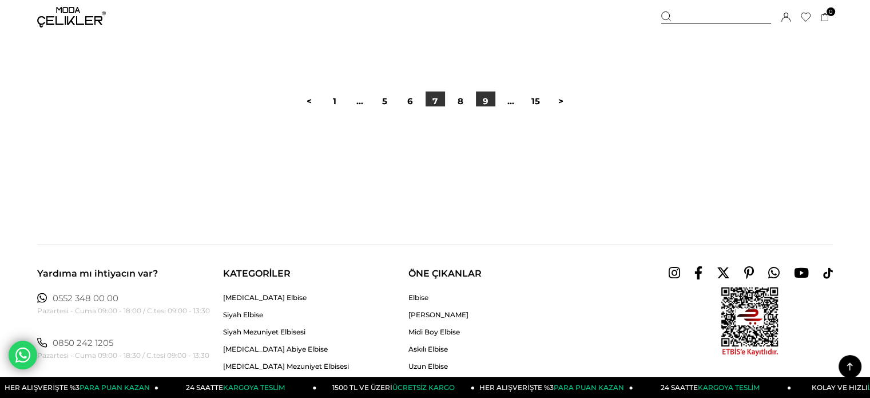
click at [481, 100] on link "9" at bounding box center [485, 101] width 19 height 19
